Goal: Complete application form

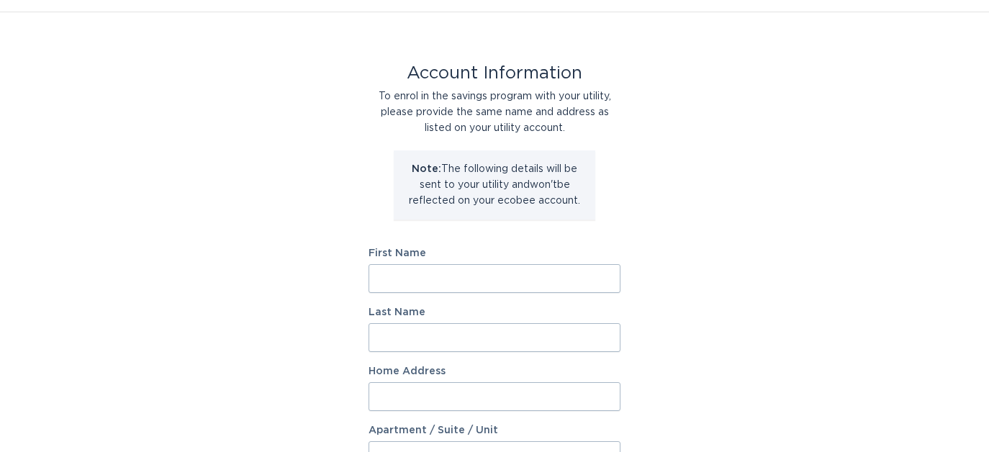
scroll to position [35, 0]
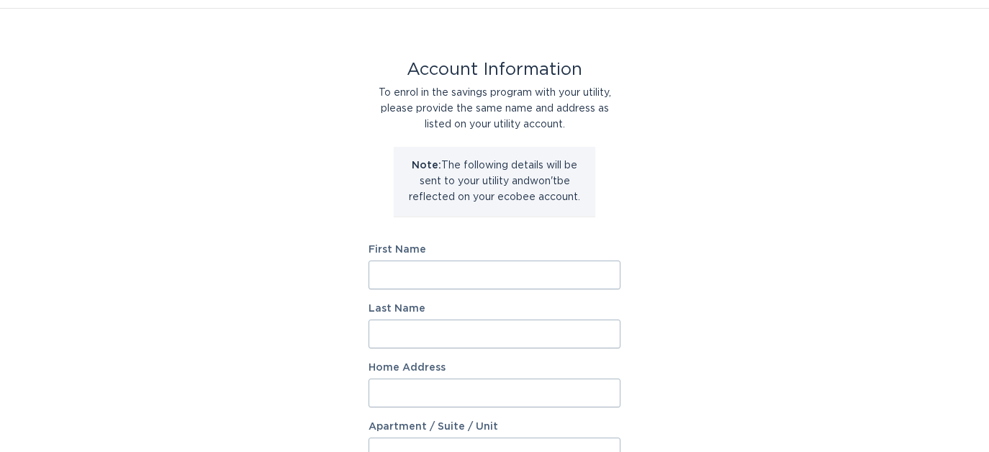
click at [511, 271] on input "First Name" at bounding box center [494, 274] width 252 height 29
type input "[PERSON_NAME]"
type input "[STREET_ADDRESS]"
select select "US"
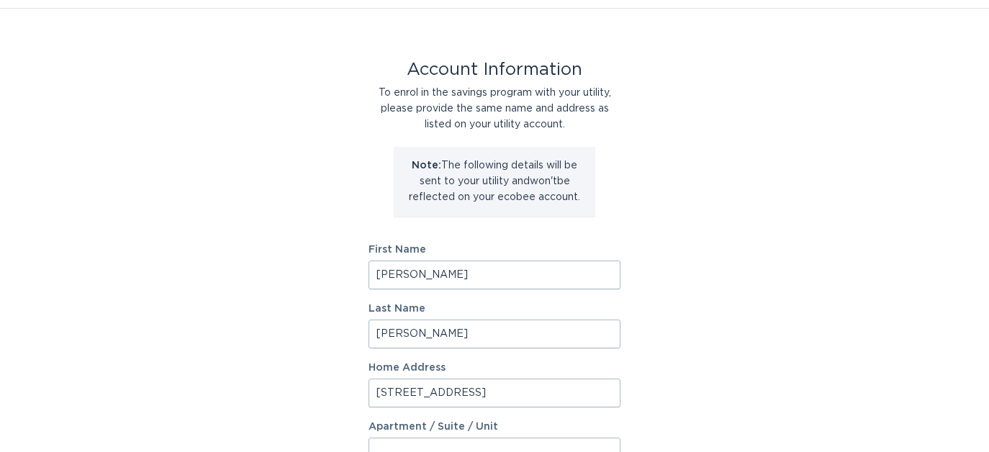
type input "[PERSON_NAME]"
type input "55308"
select select "MN"
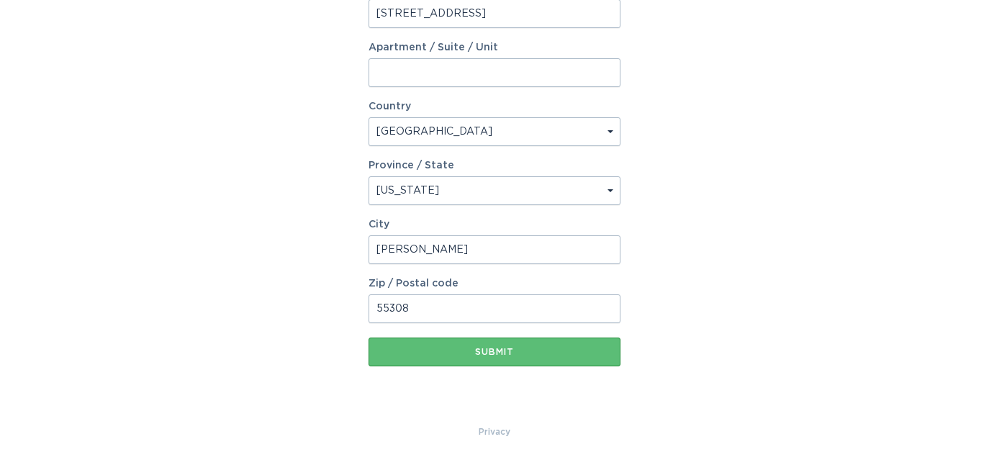
scroll to position [424, 0]
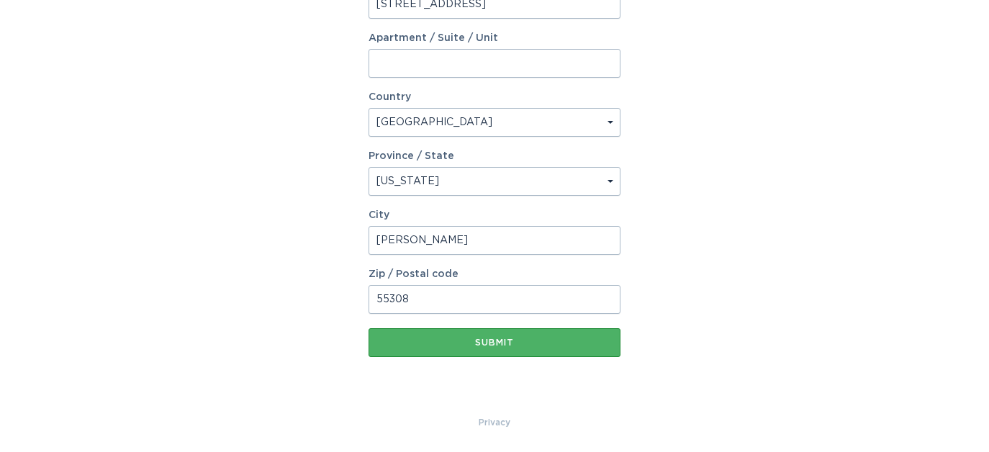
click at [537, 339] on div "Submit" at bounding box center [494, 342] width 237 height 9
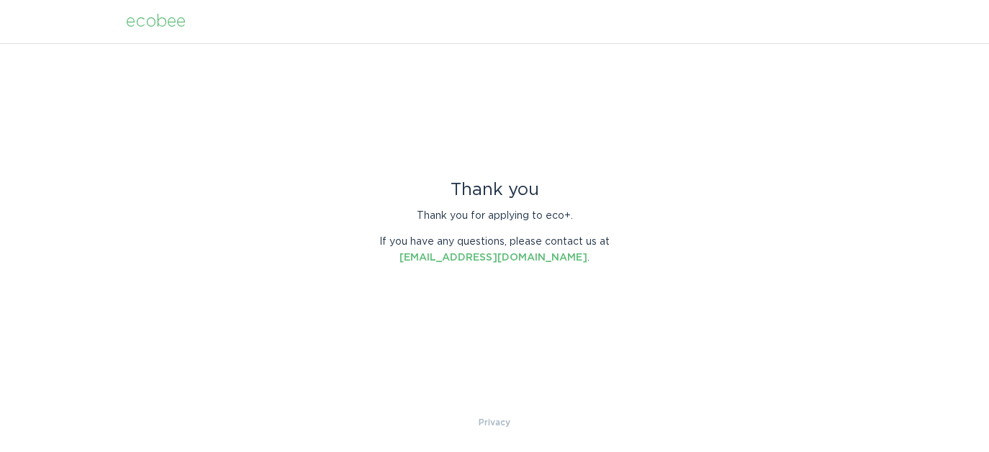
scroll to position [0, 0]
